Goal: Navigation & Orientation: Understand site structure

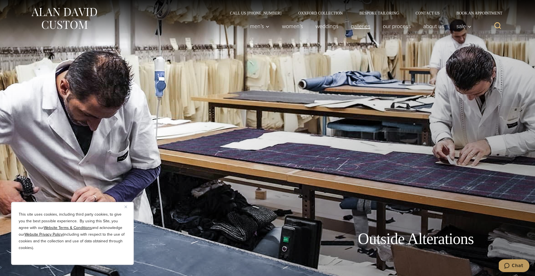
click at [361, 27] on link "Galleries" at bounding box center [361, 26] width 32 height 11
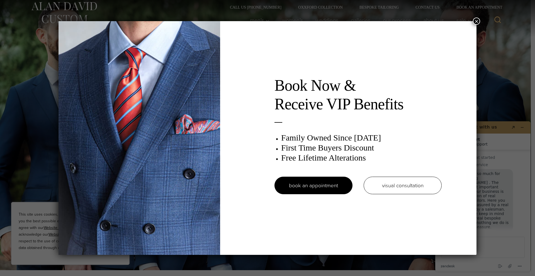
click at [476, 22] on button "×" at bounding box center [476, 21] width 7 height 7
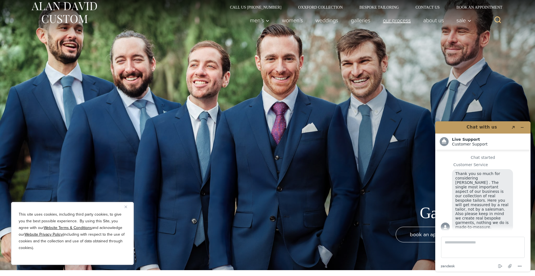
click at [397, 23] on link "Our Process" at bounding box center [397, 20] width 40 height 11
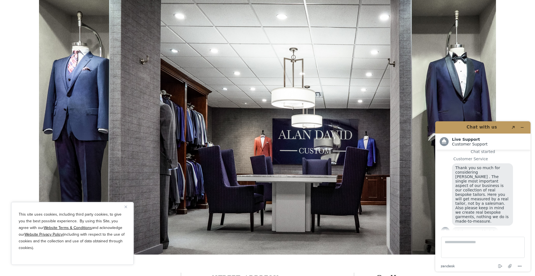
scroll to position [1850, 0]
